Goal: Find specific page/section: Find specific page/section

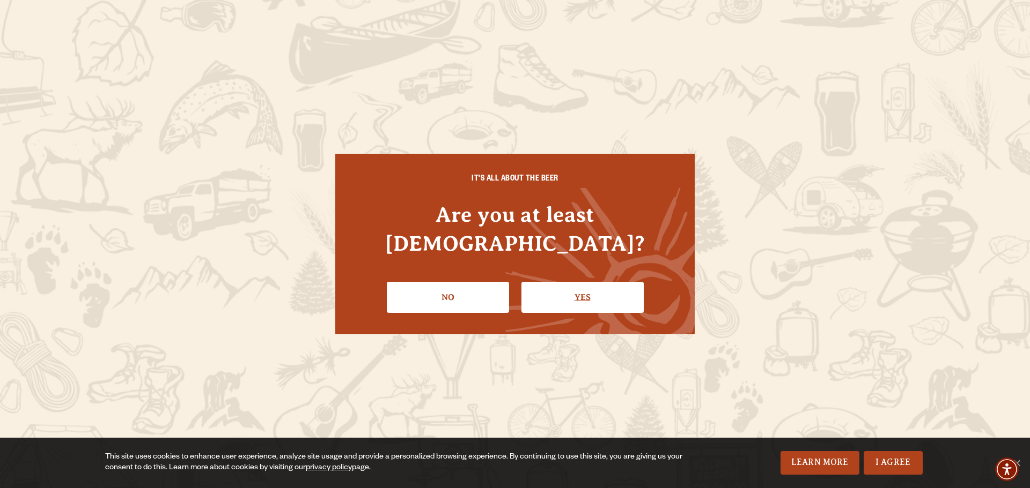
click at [583, 282] on link "Yes" at bounding box center [582, 297] width 122 height 31
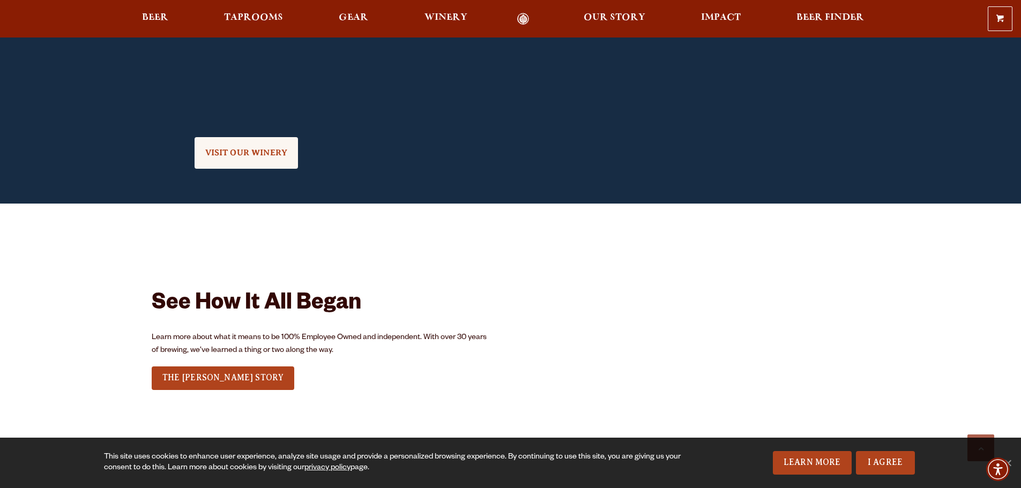
scroll to position [1394, 0]
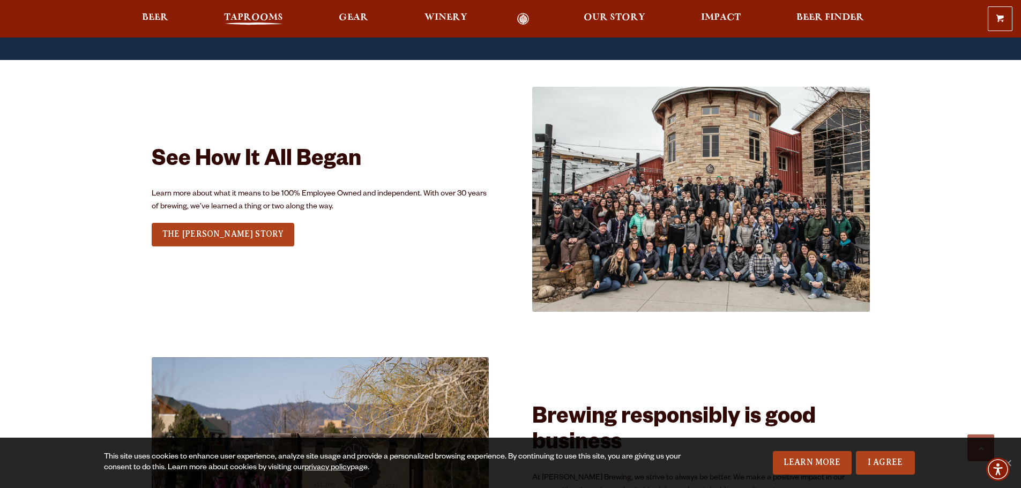
click at [251, 17] on span "Taprooms" at bounding box center [253, 17] width 59 height 9
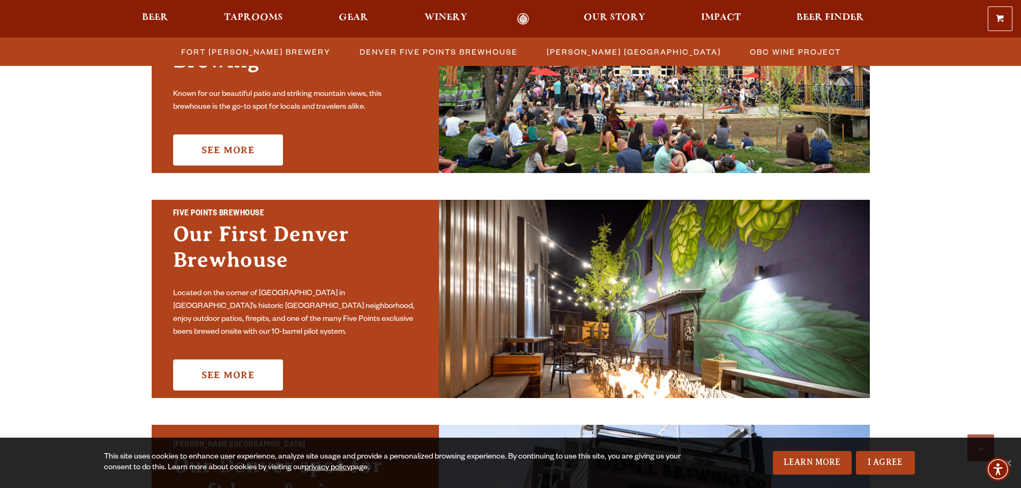
scroll to position [268, 0]
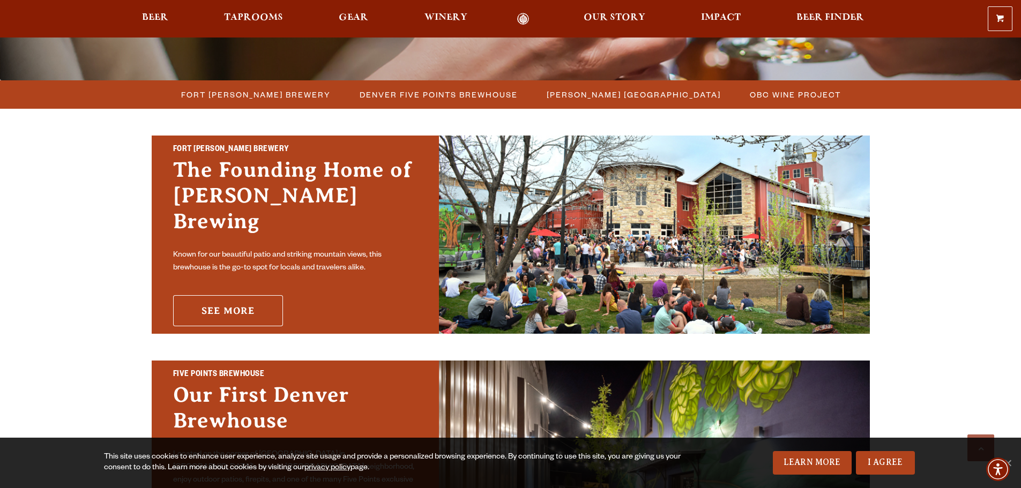
click at [250, 300] on link "See More" at bounding box center [228, 310] width 110 height 31
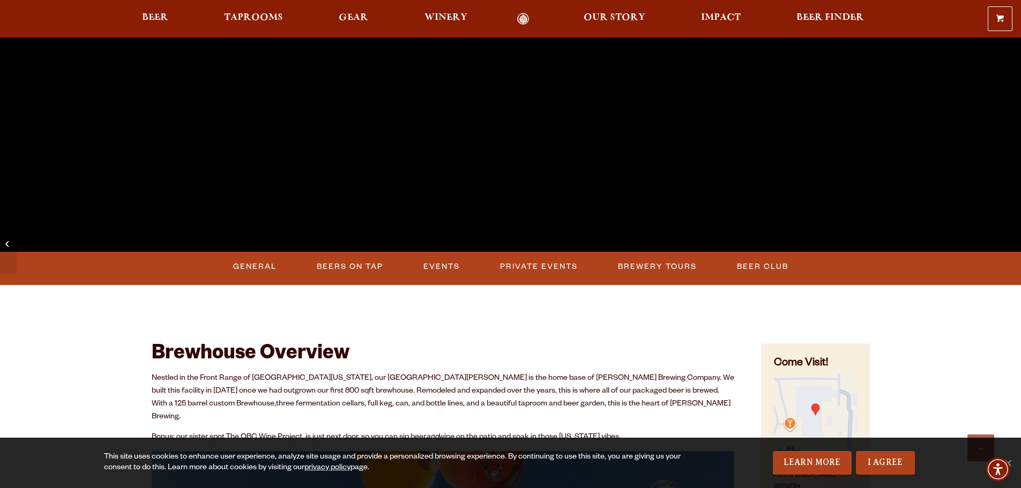
scroll to position [483, 0]
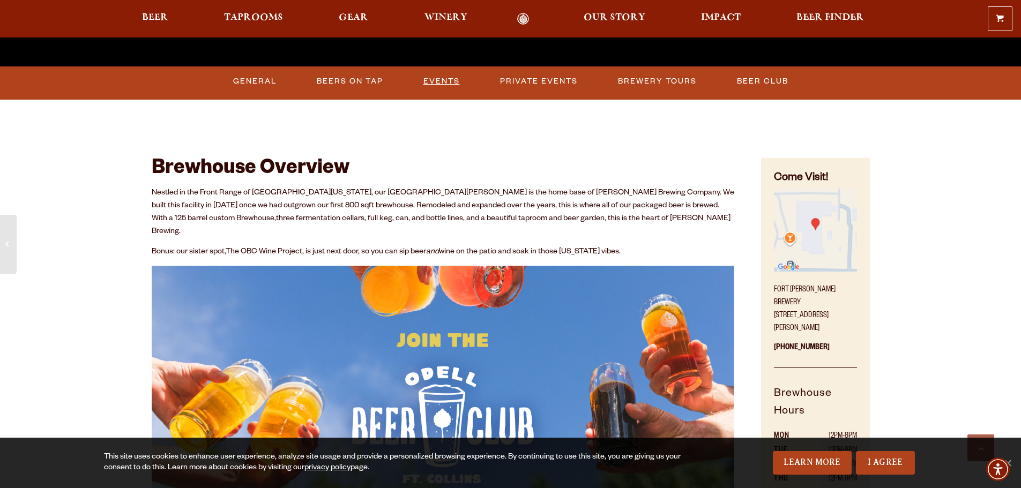
click at [439, 84] on link "Events" at bounding box center [441, 81] width 45 height 25
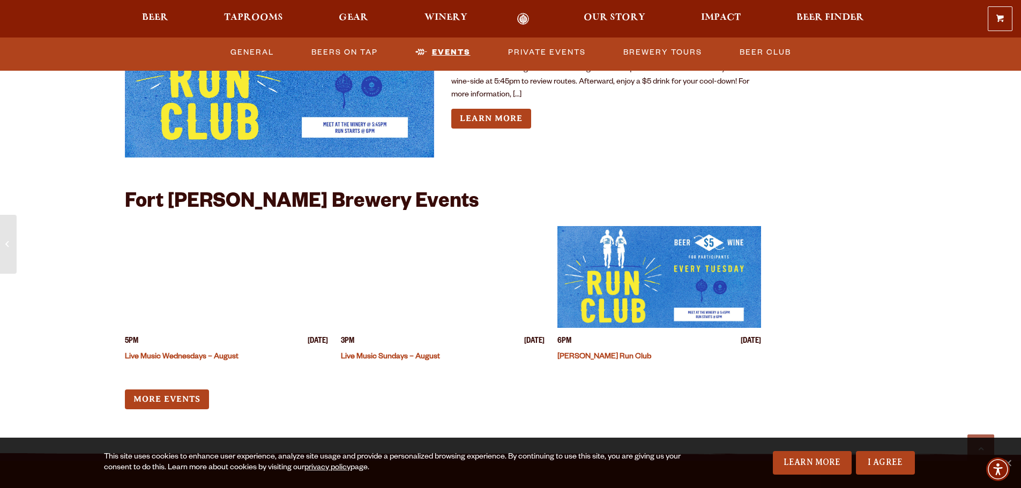
scroll to position [2678, 0]
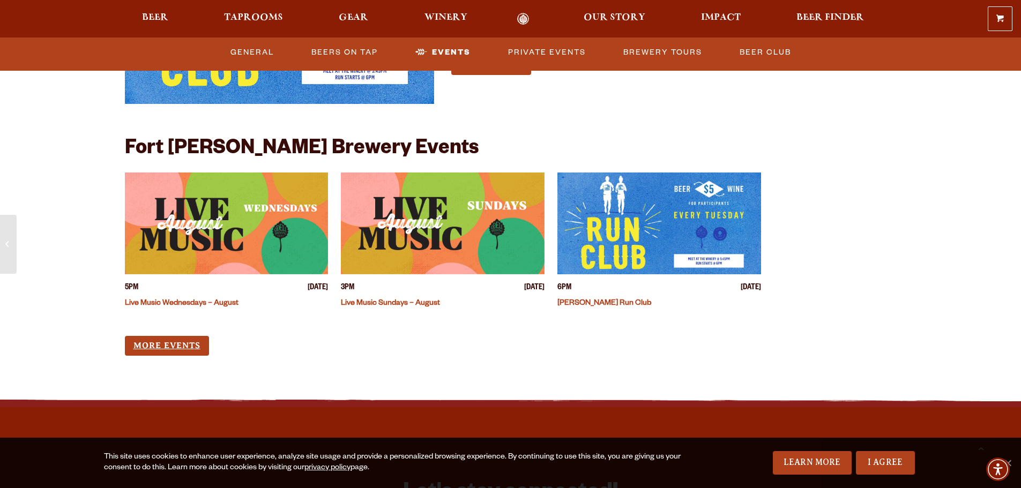
click at [158, 336] on link "More Events" at bounding box center [167, 346] width 84 height 20
